Goal: Transaction & Acquisition: Purchase product/service

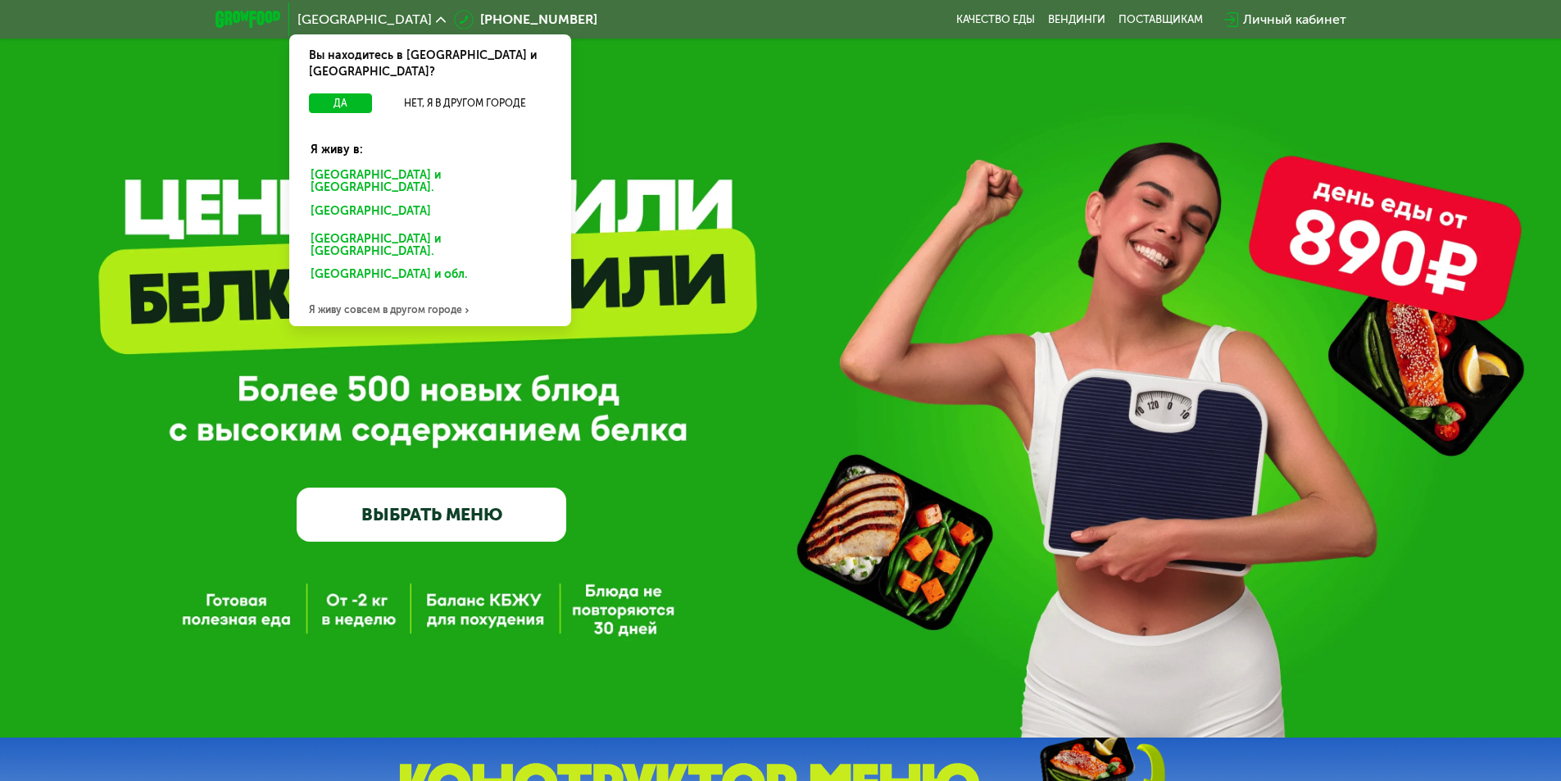
click at [393, 201] on div "[GEOGRAPHIC_DATA] и [GEOGRAPHIC_DATA]." at bounding box center [427, 214] width 256 height 26
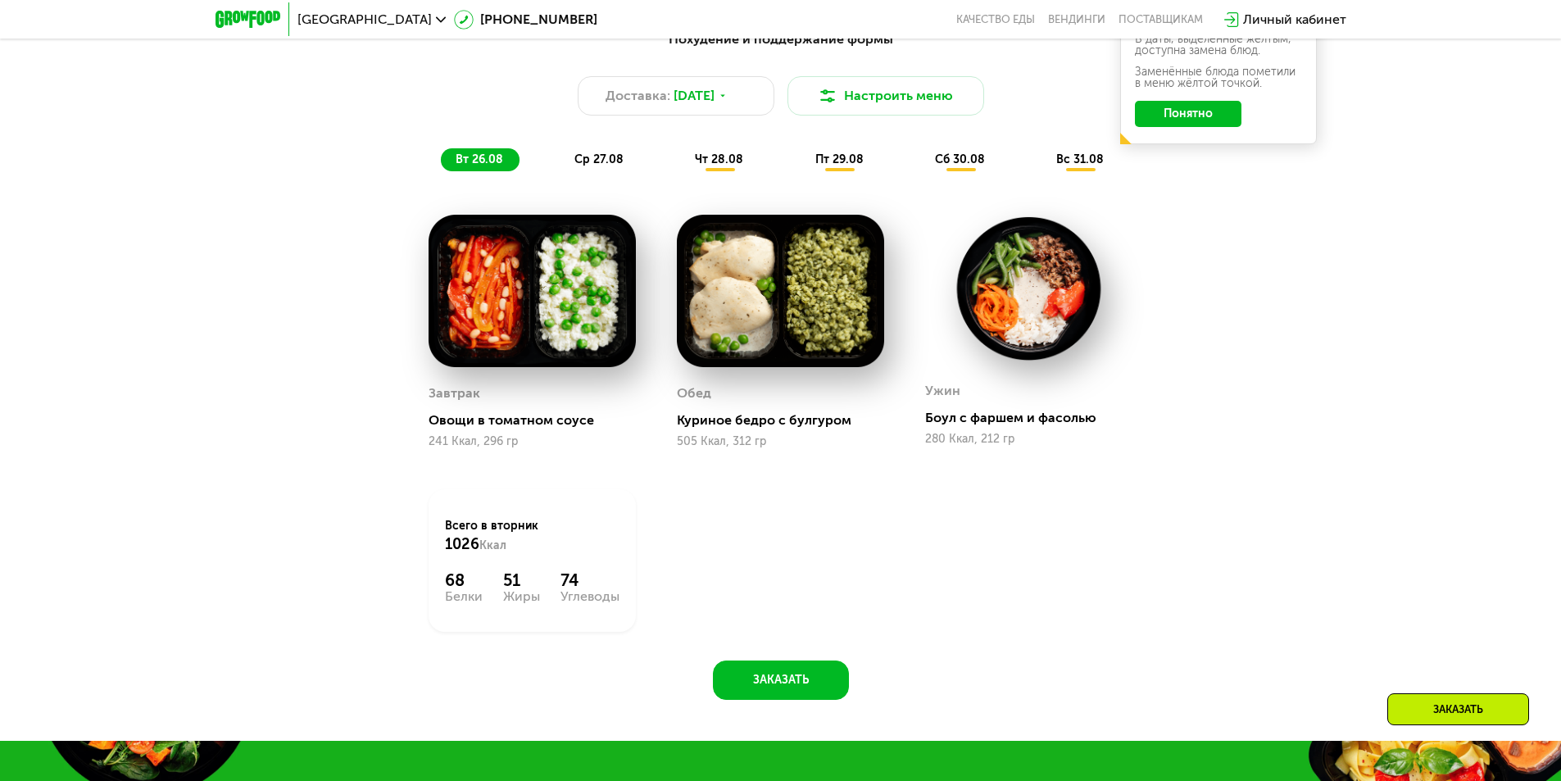
scroll to position [737, 0]
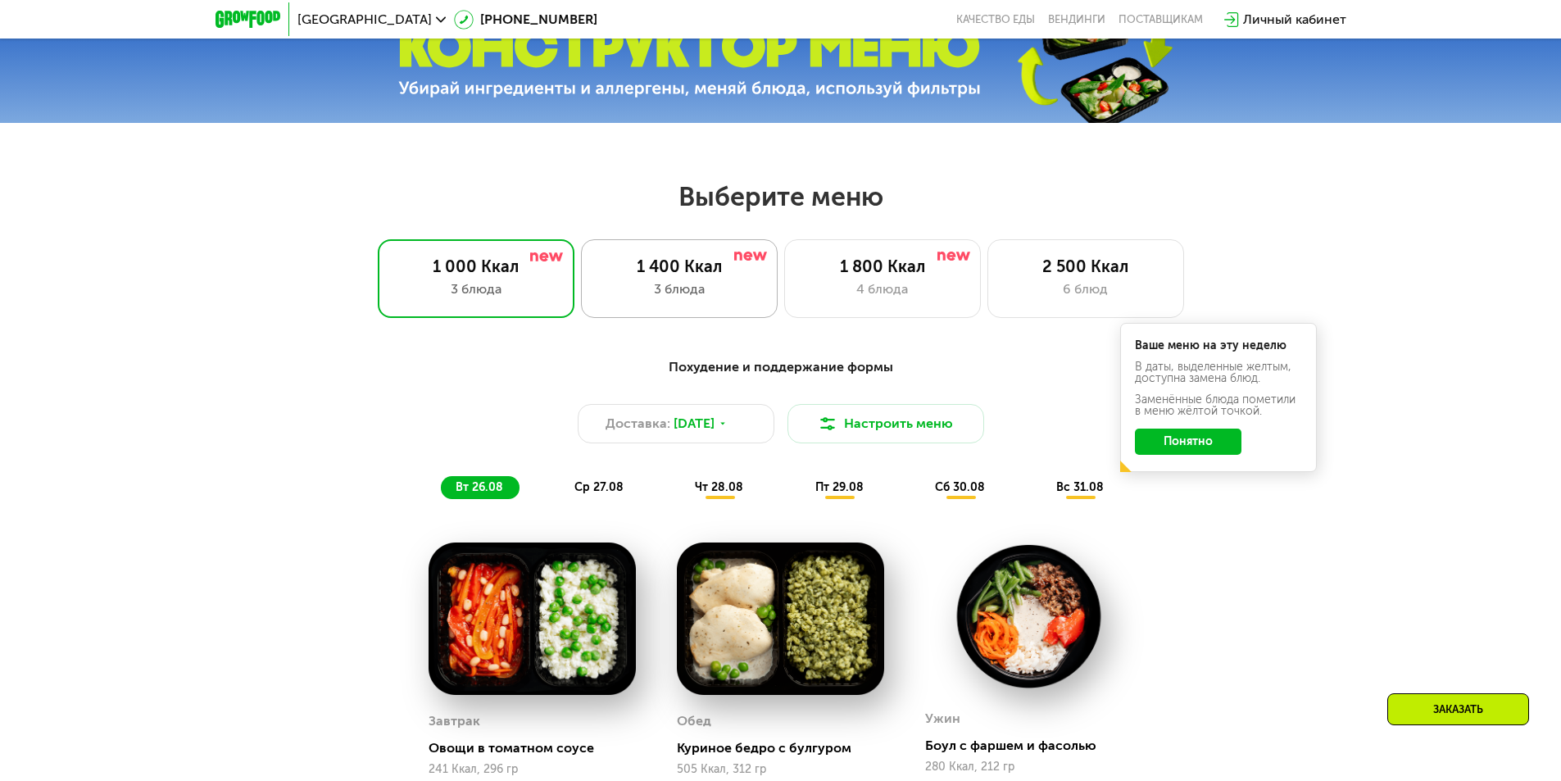
click at [664, 276] on div "1 400 Ккал" at bounding box center [679, 266] width 162 height 20
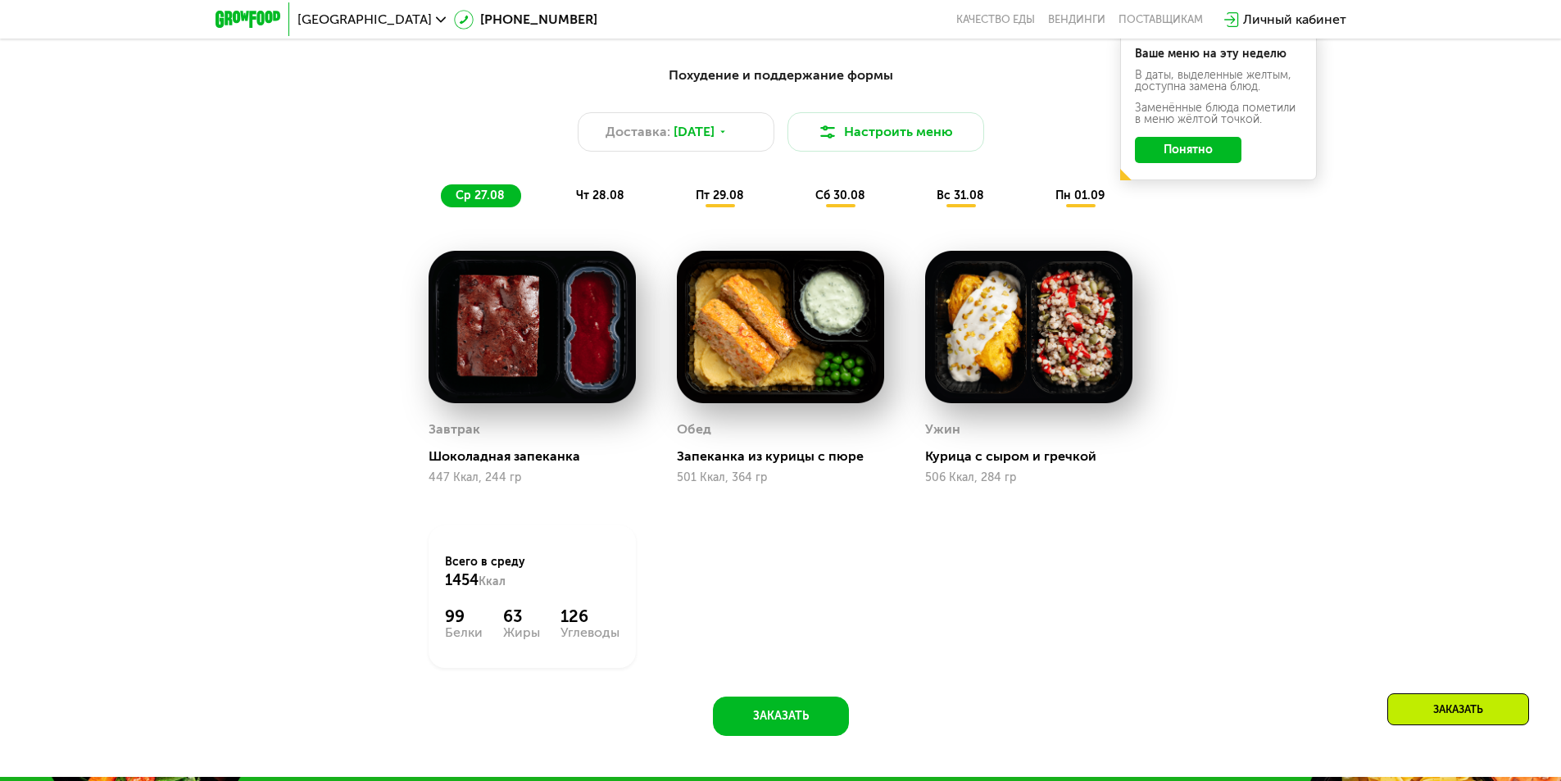
scroll to position [1065, 0]
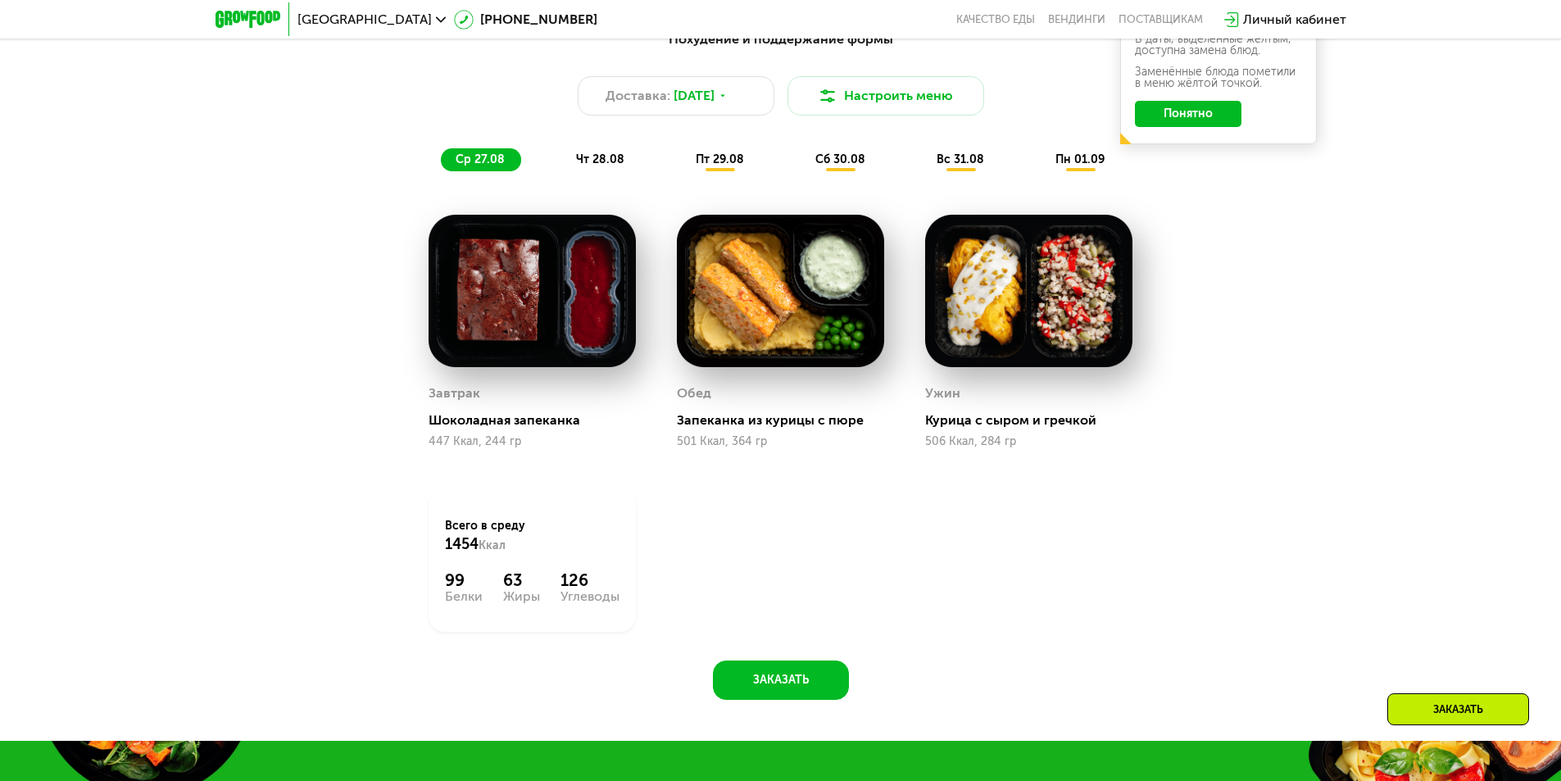
click at [607, 166] on span "чт 28.08" at bounding box center [600, 159] width 48 height 14
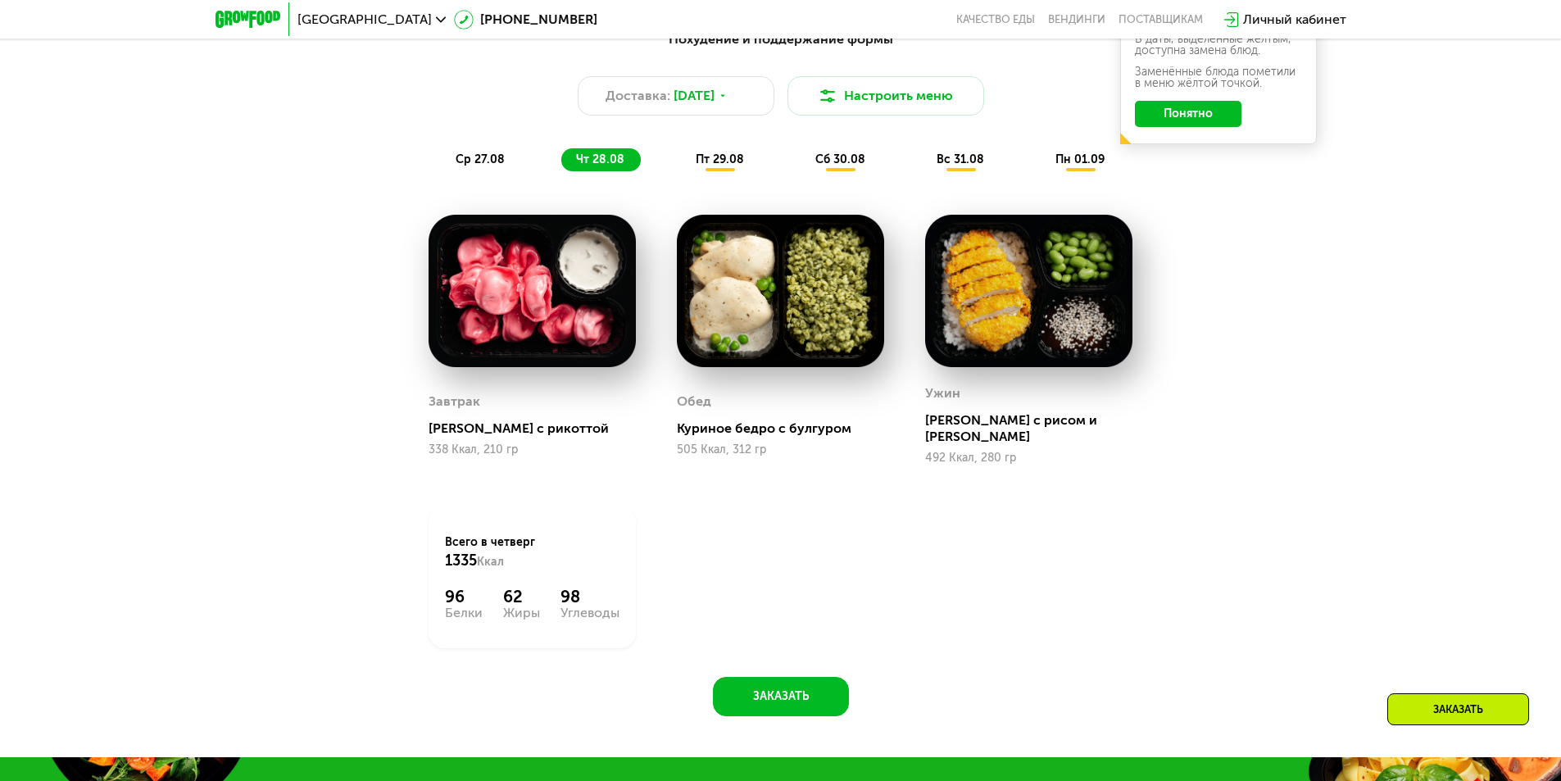
click at [714, 166] on span "пт 29.08" at bounding box center [720, 159] width 48 height 14
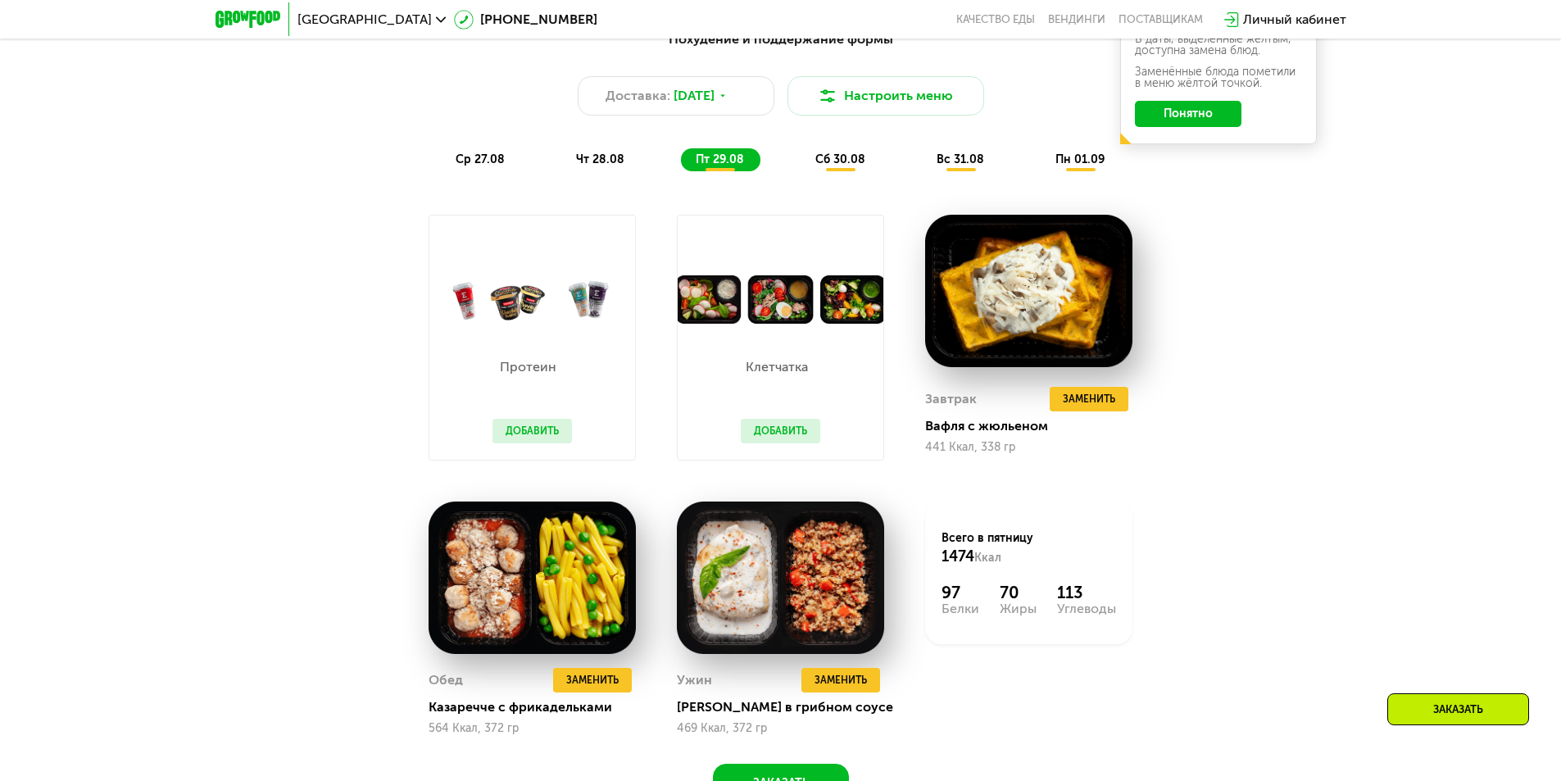
click at [601, 166] on span "чт 28.08" at bounding box center [600, 159] width 48 height 14
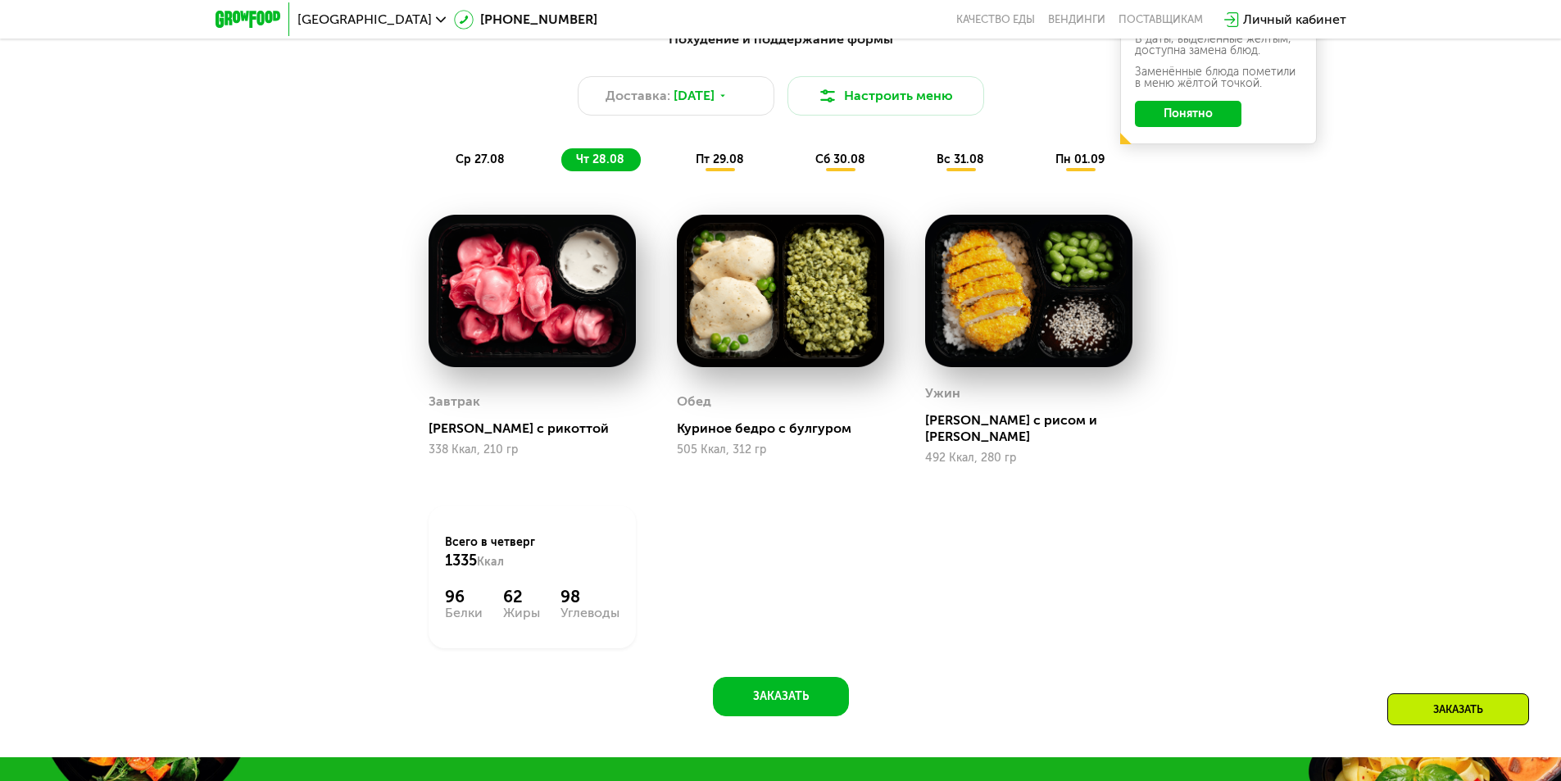
click at [704, 166] on span "пт 29.08" at bounding box center [720, 159] width 48 height 14
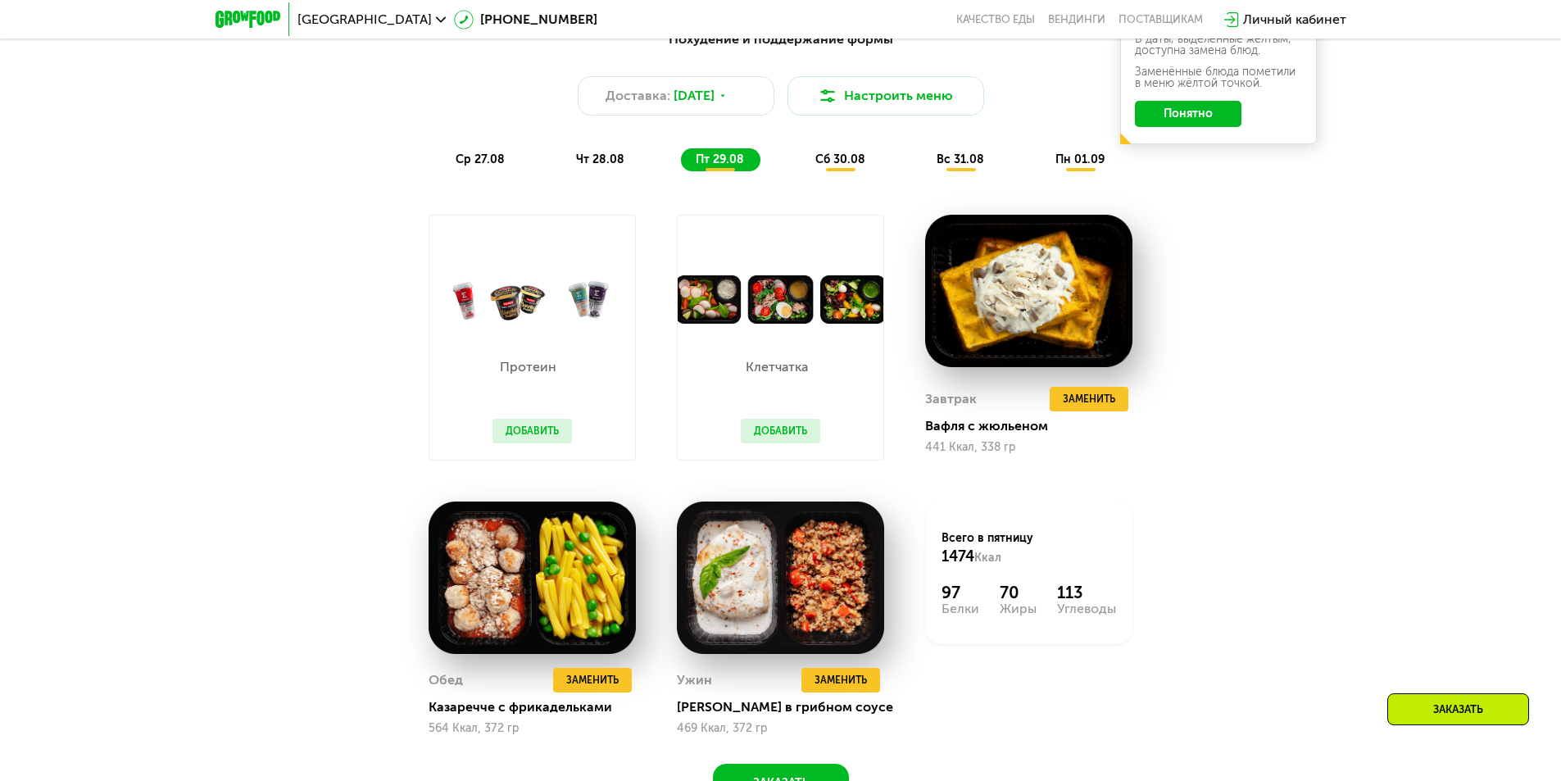
click at [841, 166] on span "сб 30.08" at bounding box center [840, 159] width 50 height 14
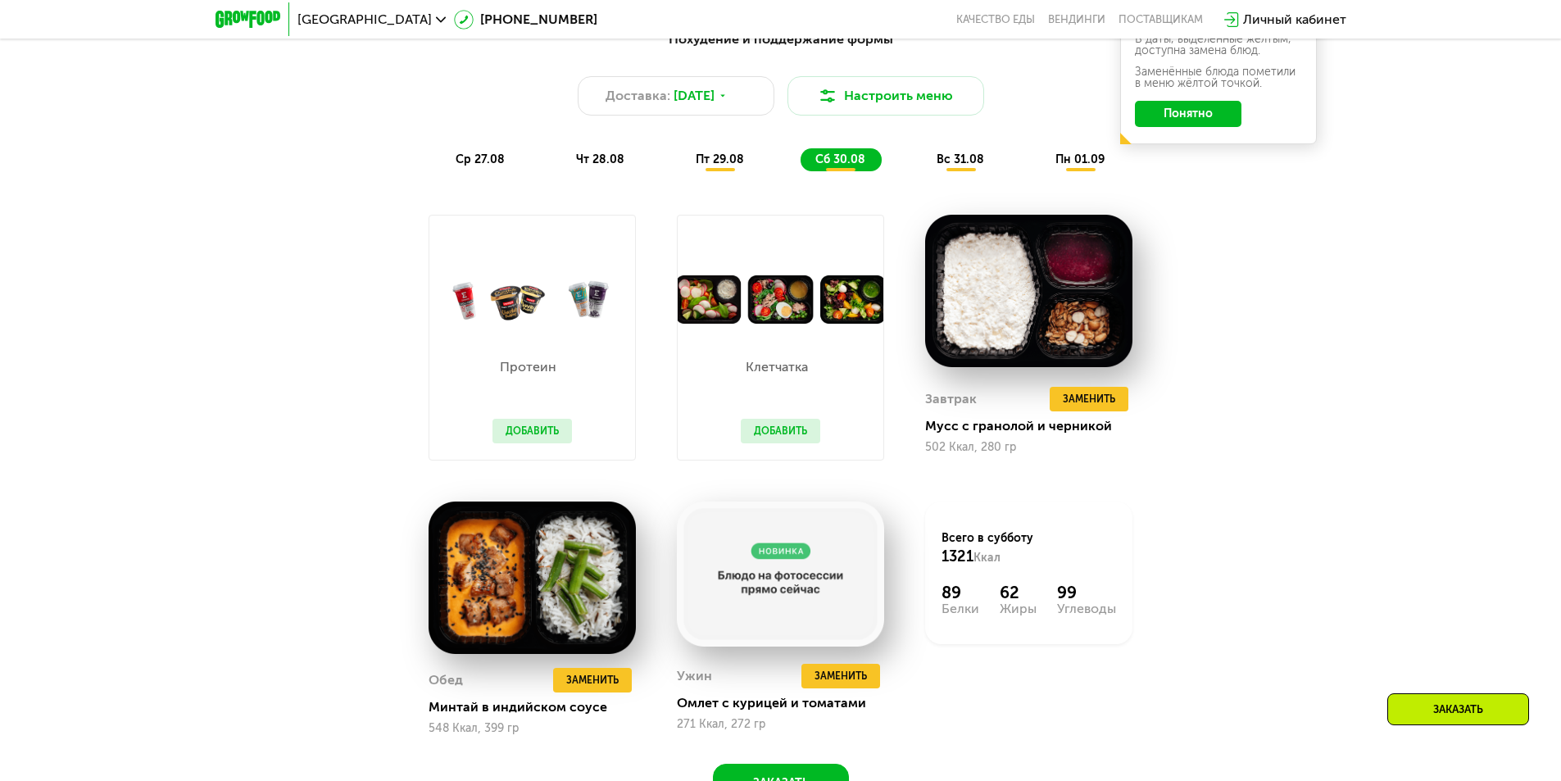
click at [1041, 161] on div "вс 31.08" at bounding box center [1081, 159] width 80 height 23
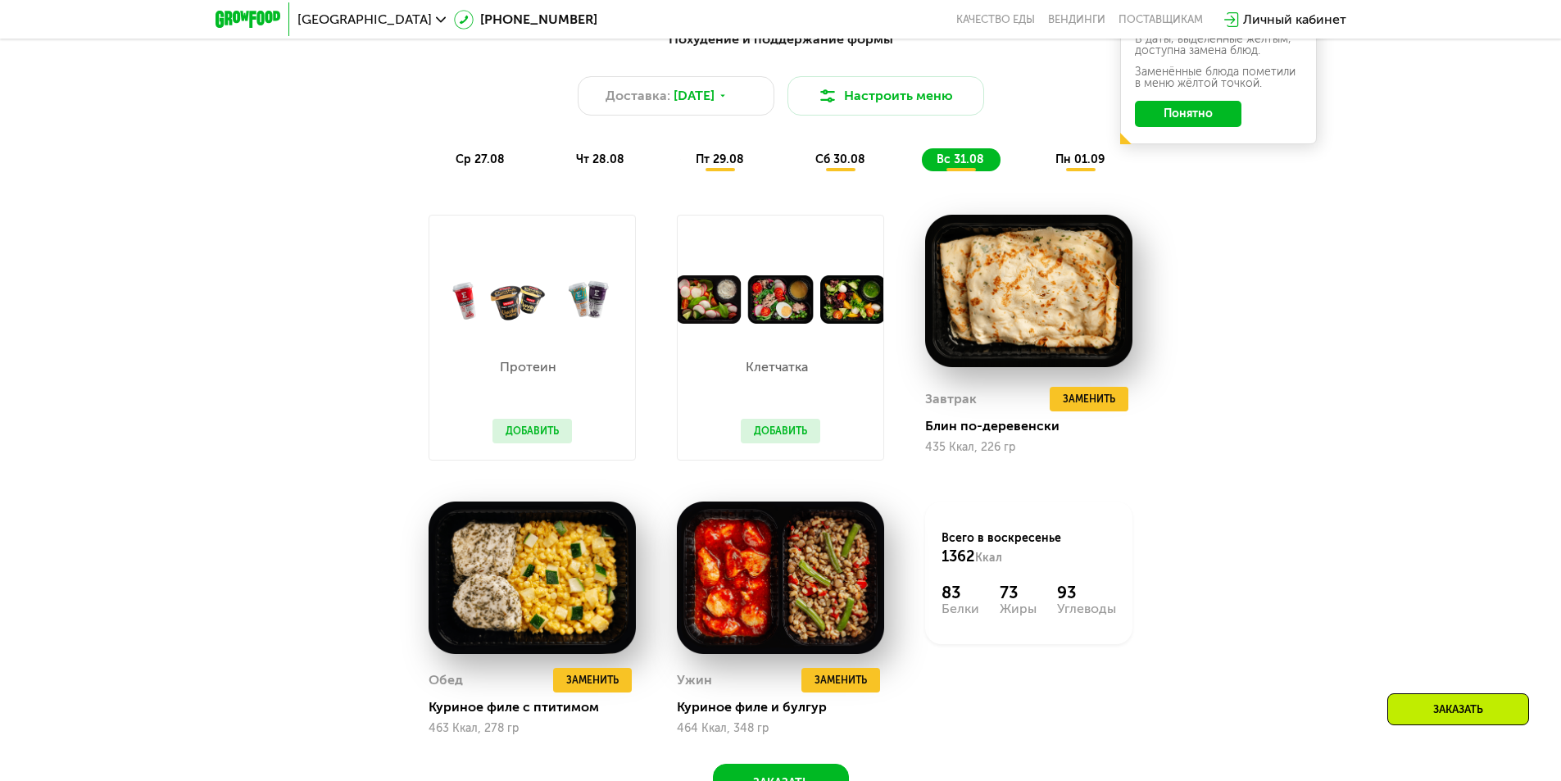
click at [1073, 166] on span "пн 01.09" at bounding box center [1079, 159] width 49 height 14
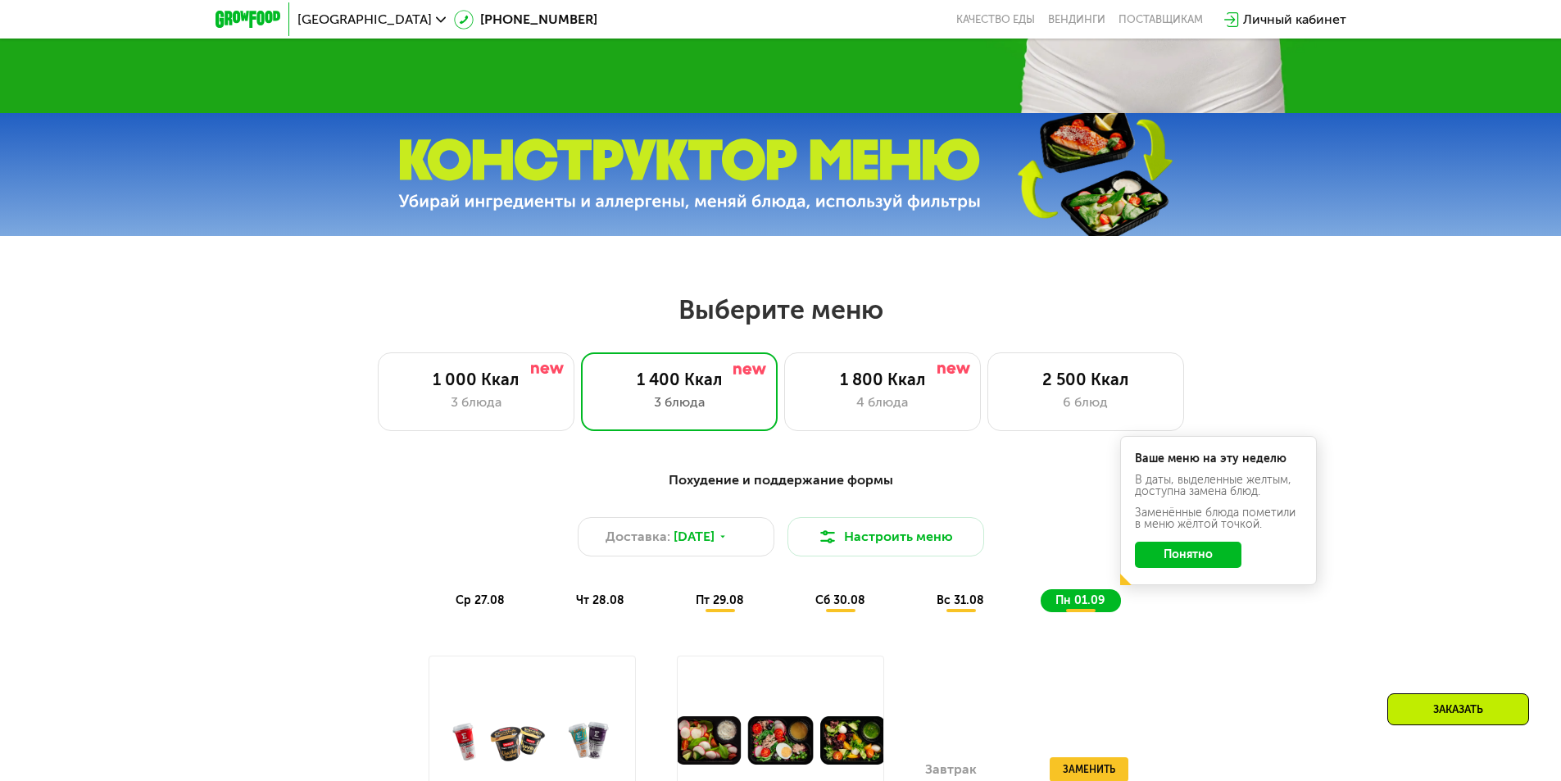
scroll to position [410, 0]
